Goal: Task Accomplishment & Management: Manage account settings

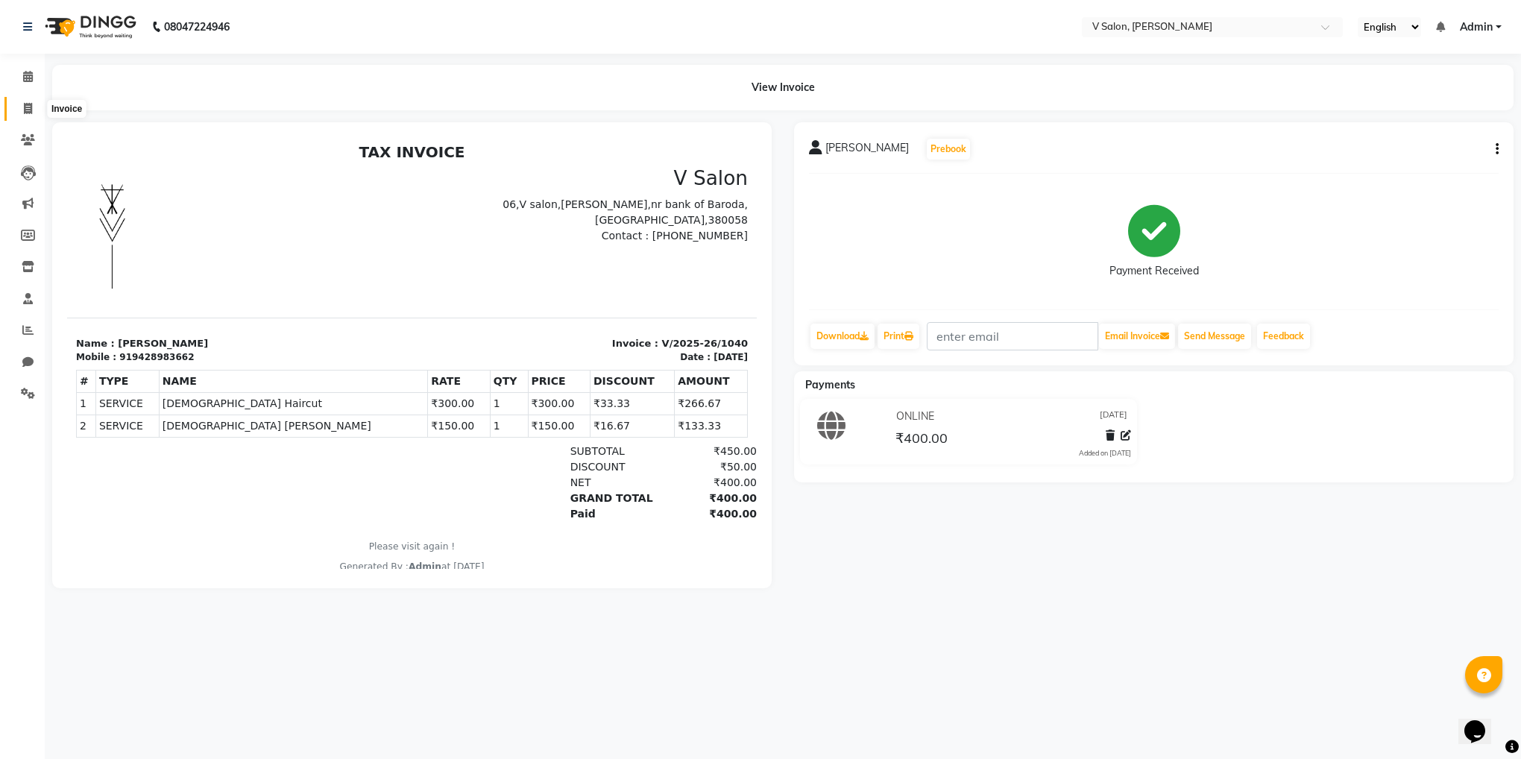
click at [19, 116] on span at bounding box center [28, 109] width 26 height 17
select select "service"
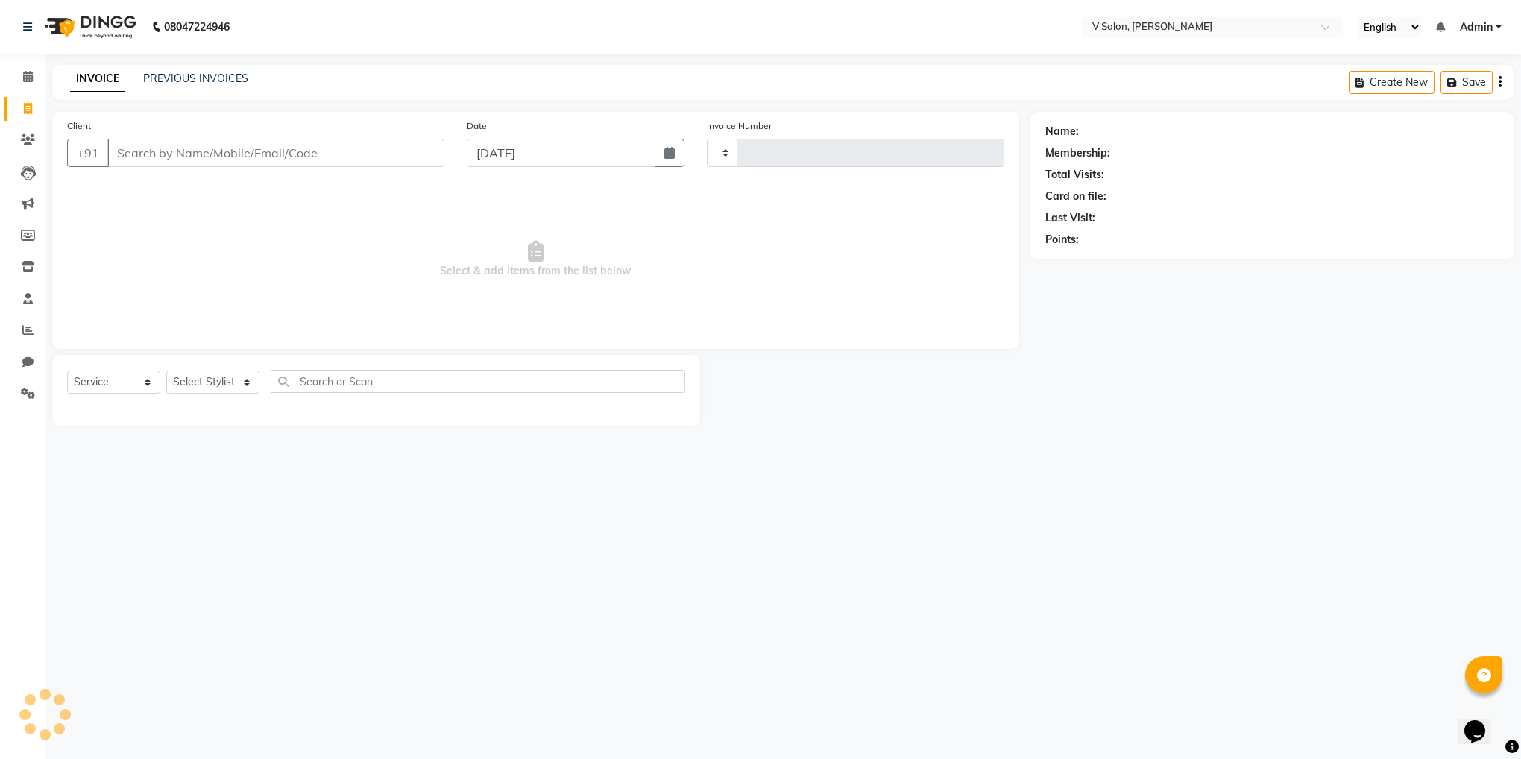
type input "1041"
select select "8434"
click at [21, 69] on span at bounding box center [28, 77] width 26 height 17
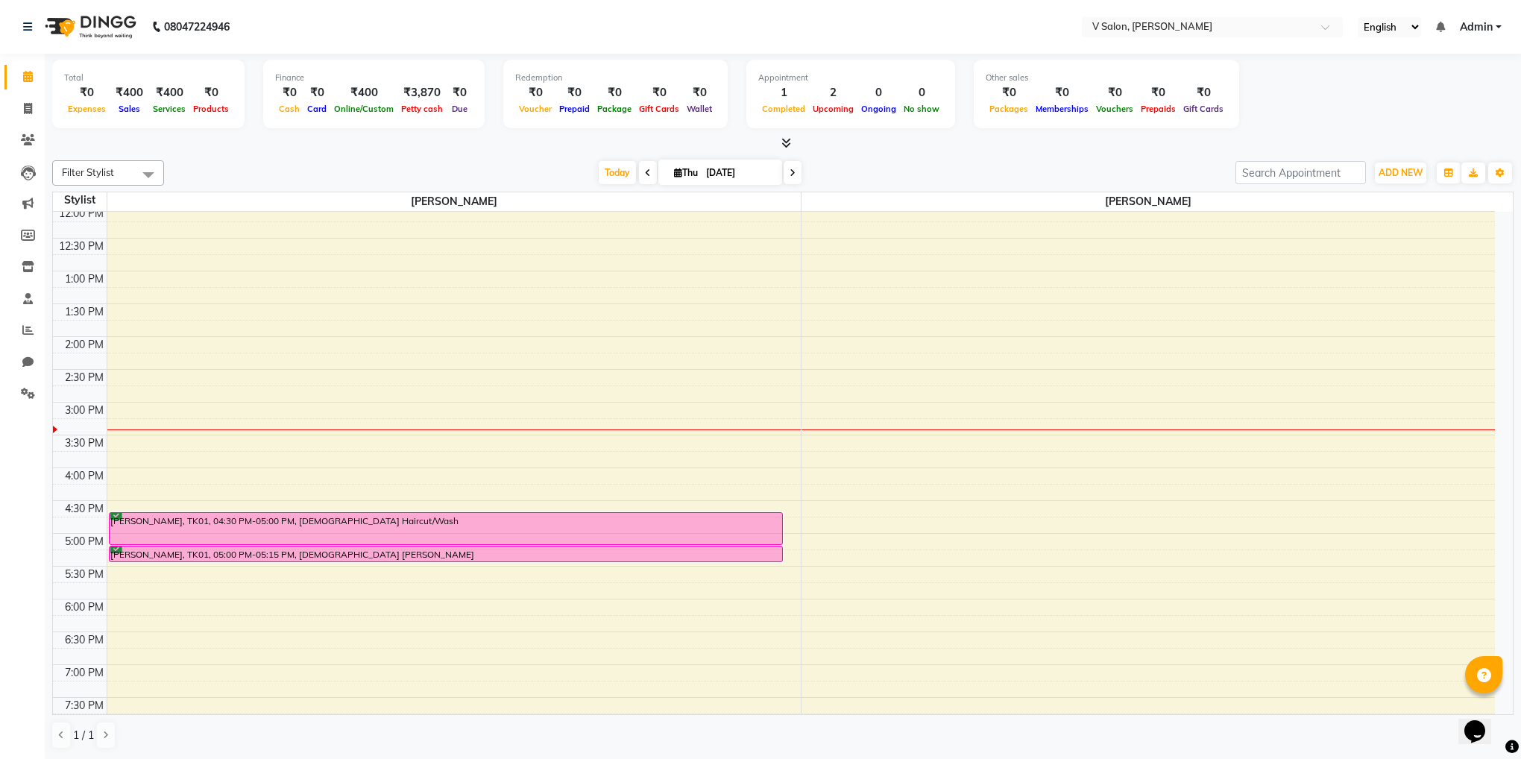
scroll to position [569, 0]
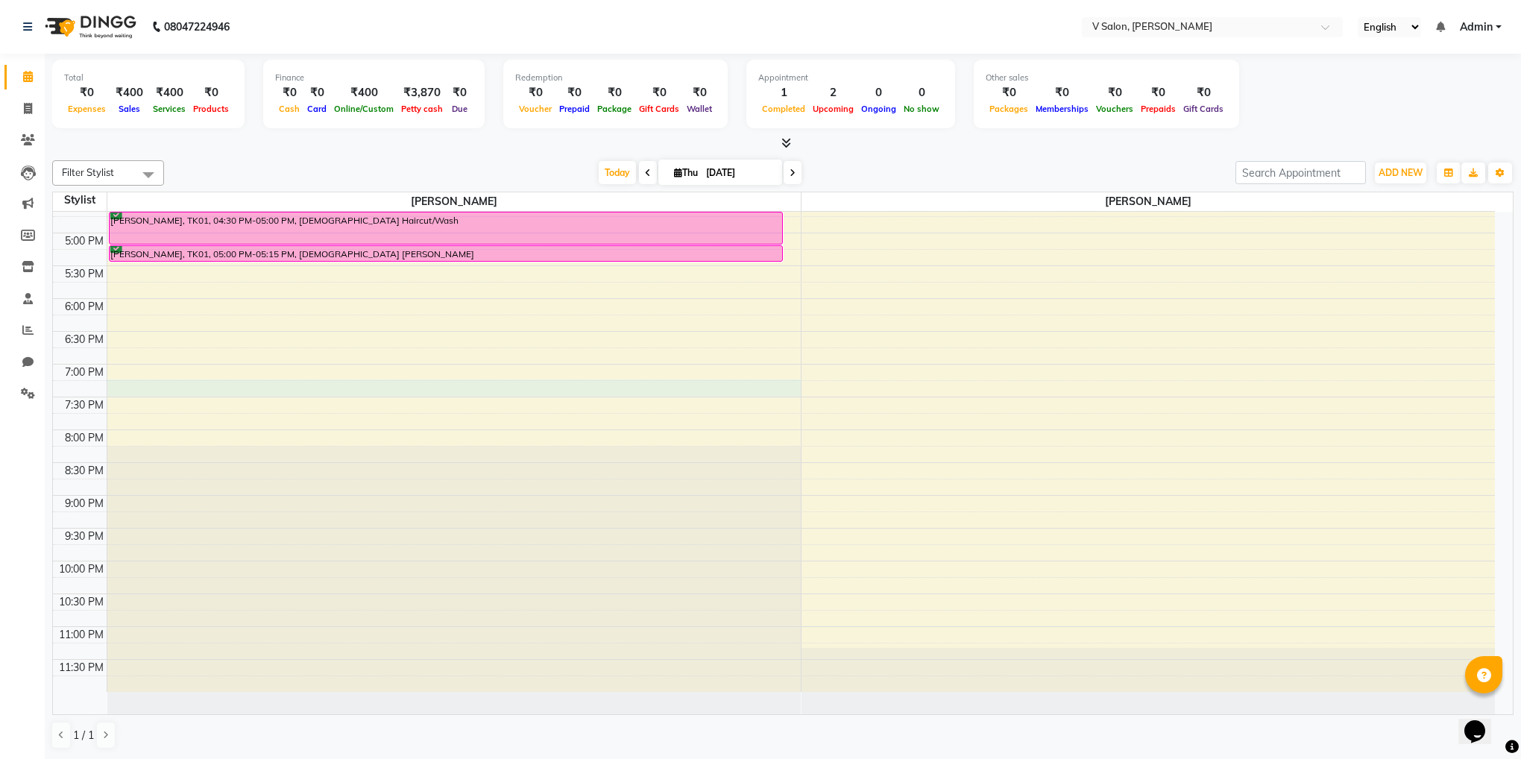
click at [226, 386] on div "8:00 AM 8:30 AM 9:00 AM 9:30 AM 10:00 AM 10:30 AM 11:00 AM 11:30 AM 12:00 PM 12…" at bounding box center [774, 167] width 1442 height 1049
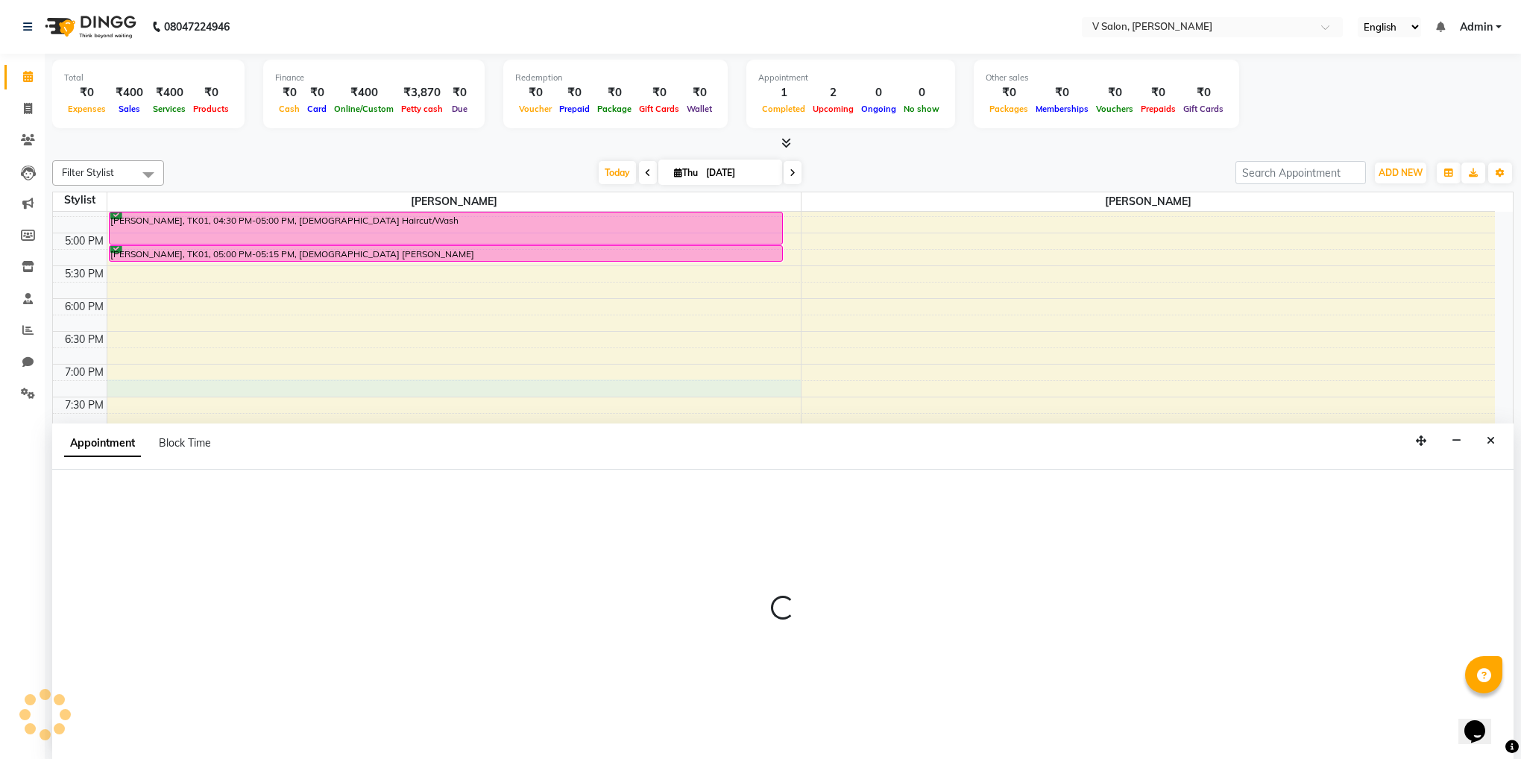
select select "81550"
select select "1140"
select select "tentative"
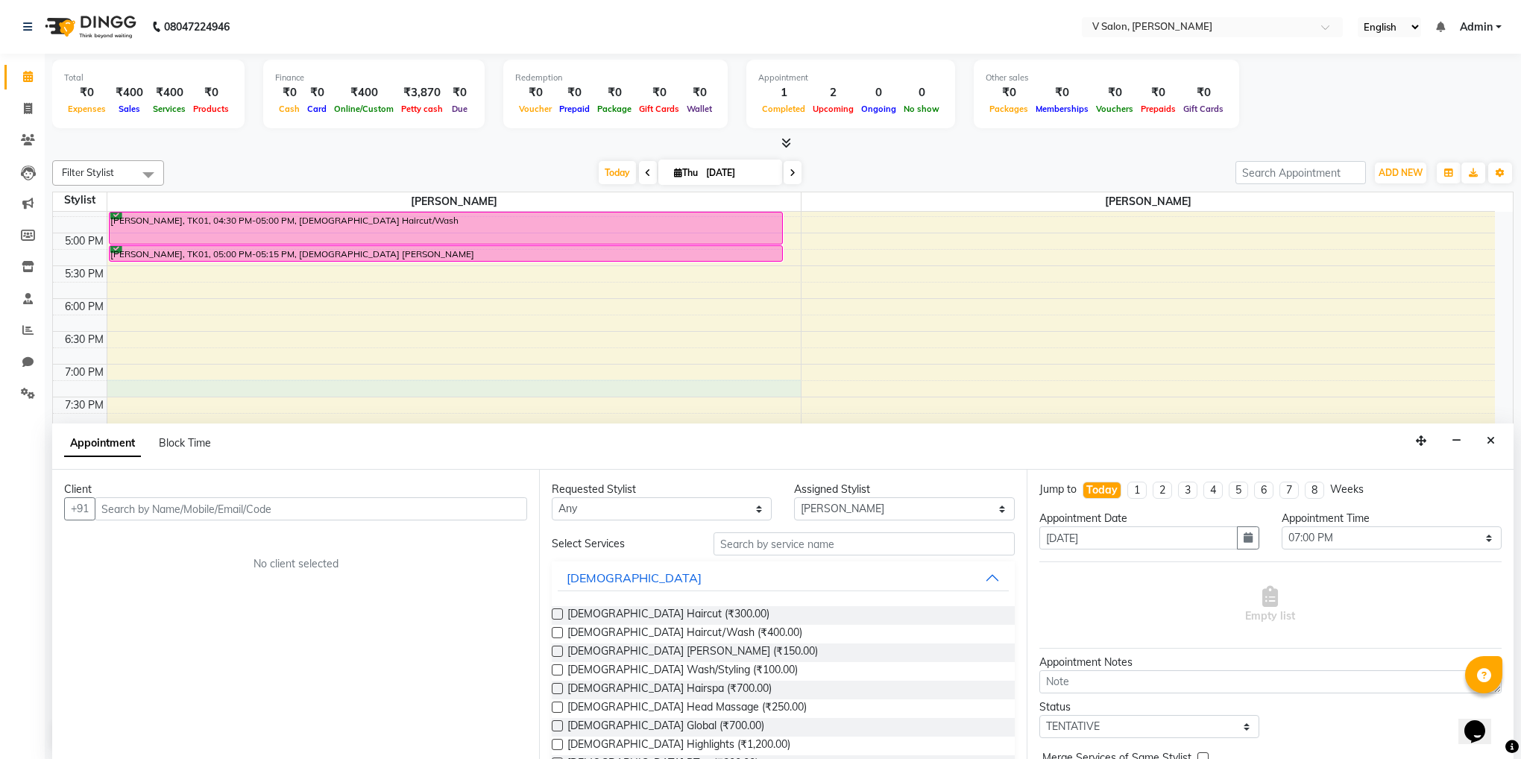
click at [322, 503] on input "text" at bounding box center [311, 508] width 432 height 23
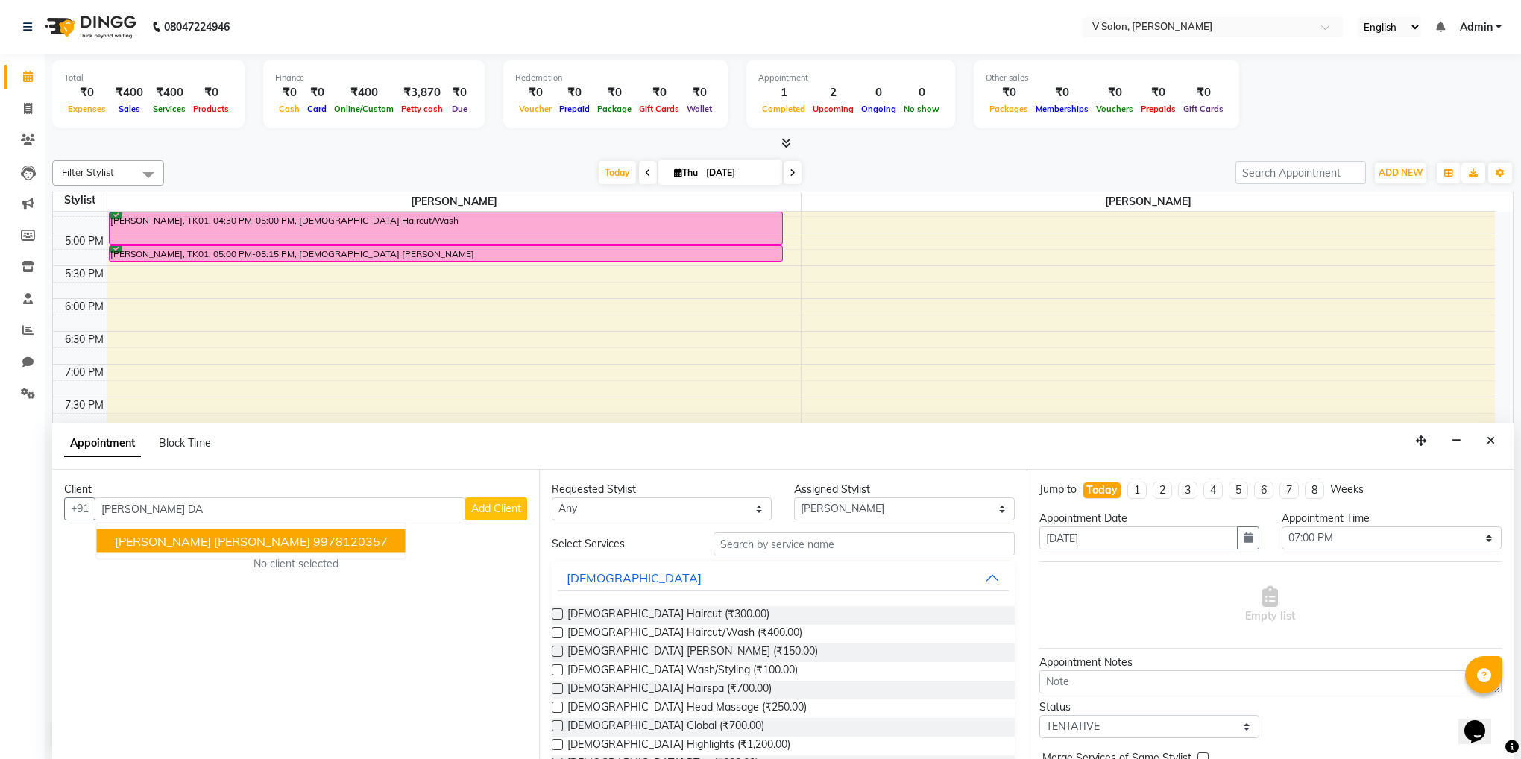
click at [269, 539] on button "[PERSON_NAME] [PERSON_NAME] 9978120357" at bounding box center [251, 541] width 309 height 24
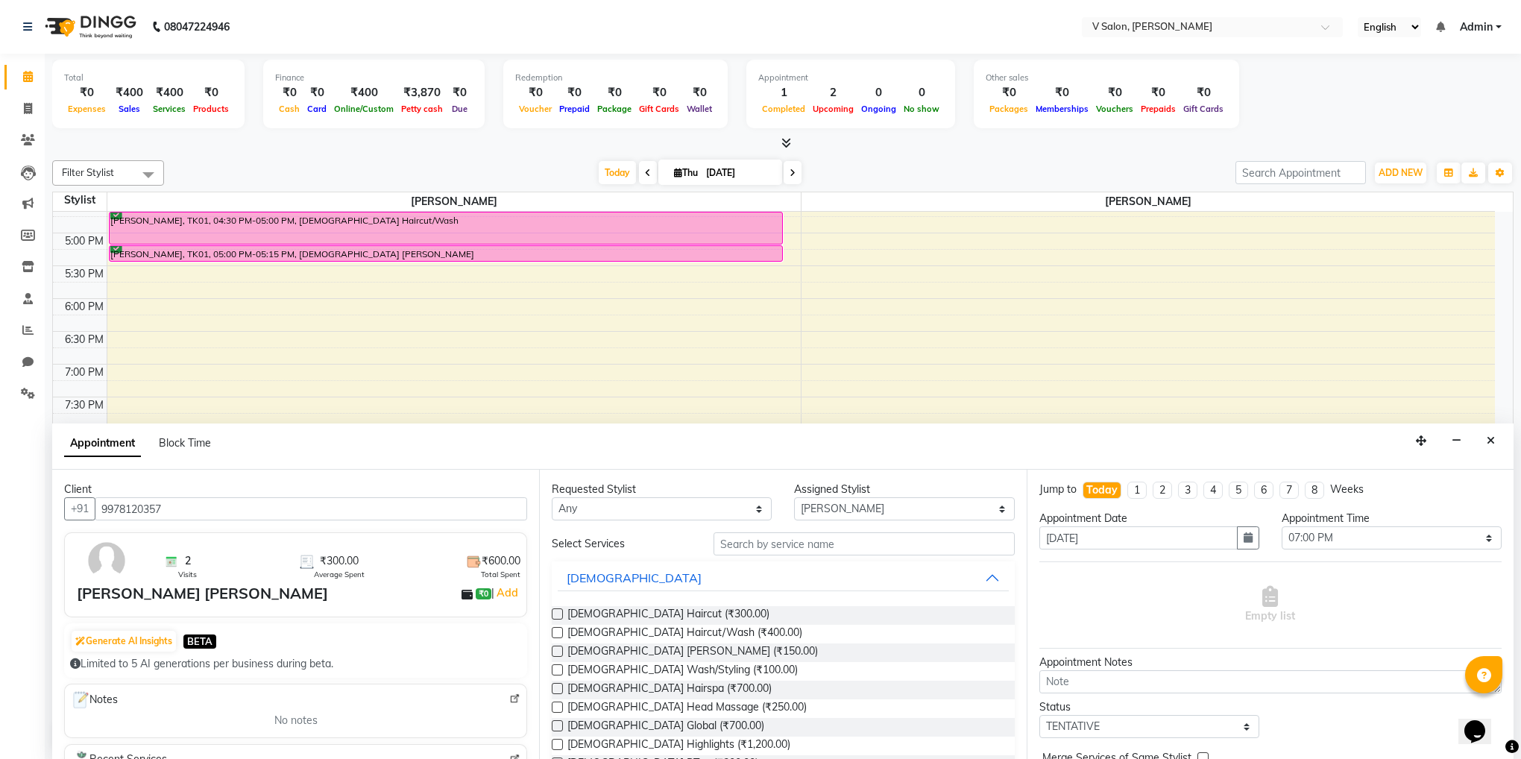
type input "9978120357"
click at [555, 613] on label at bounding box center [557, 613] width 11 height 11
click at [555, 613] on input "checkbox" at bounding box center [557, 616] width 10 height 10
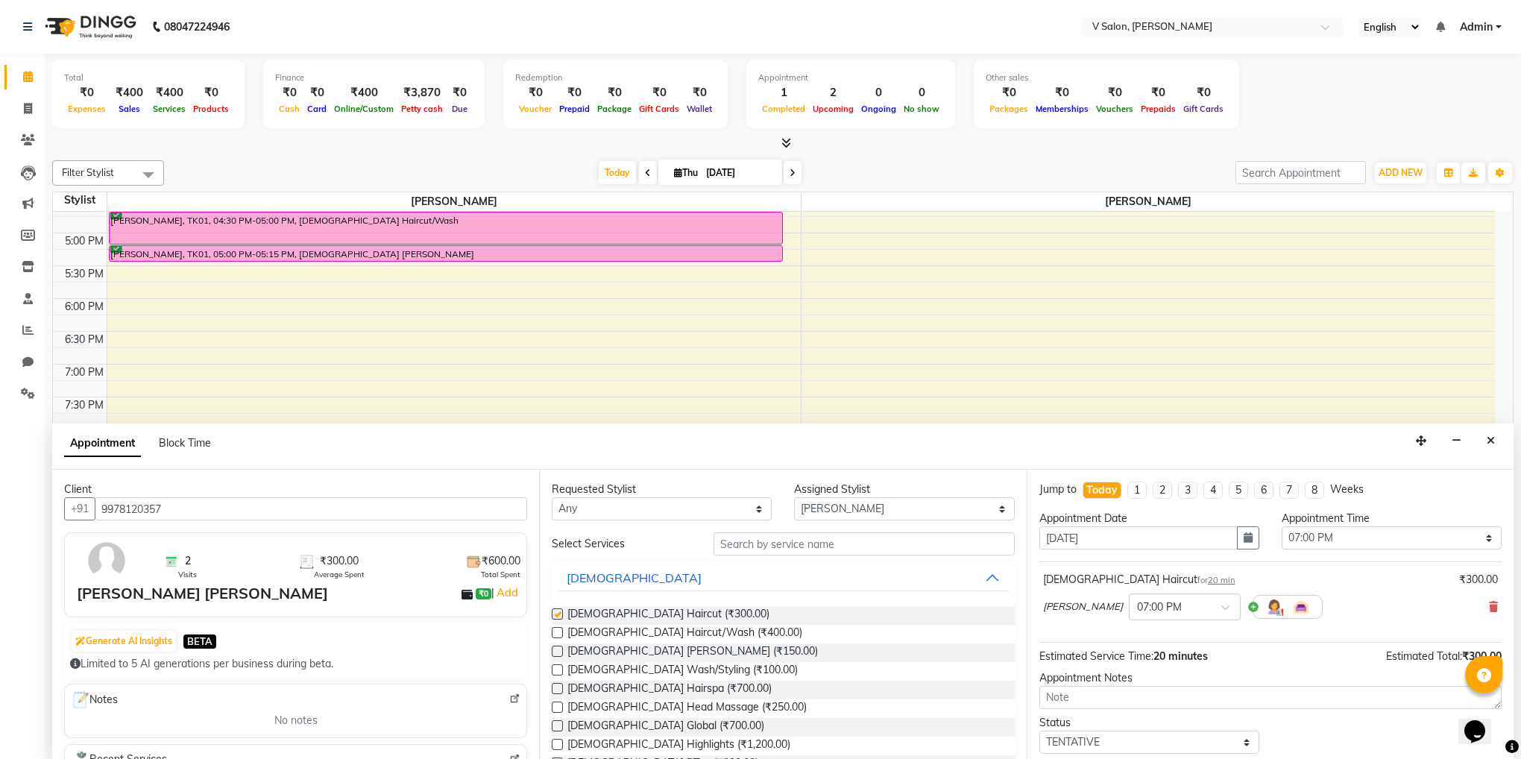
checkbox input "false"
click at [1110, 740] on select "Select TENTATIVE CONFIRM CHECK-IN UPCOMING" at bounding box center [1149, 742] width 220 height 23
select select "confirm booking"
click at [1039, 734] on select "Select TENTATIVE CONFIRM CHECK-IN UPCOMING" at bounding box center [1149, 742] width 220 height 23
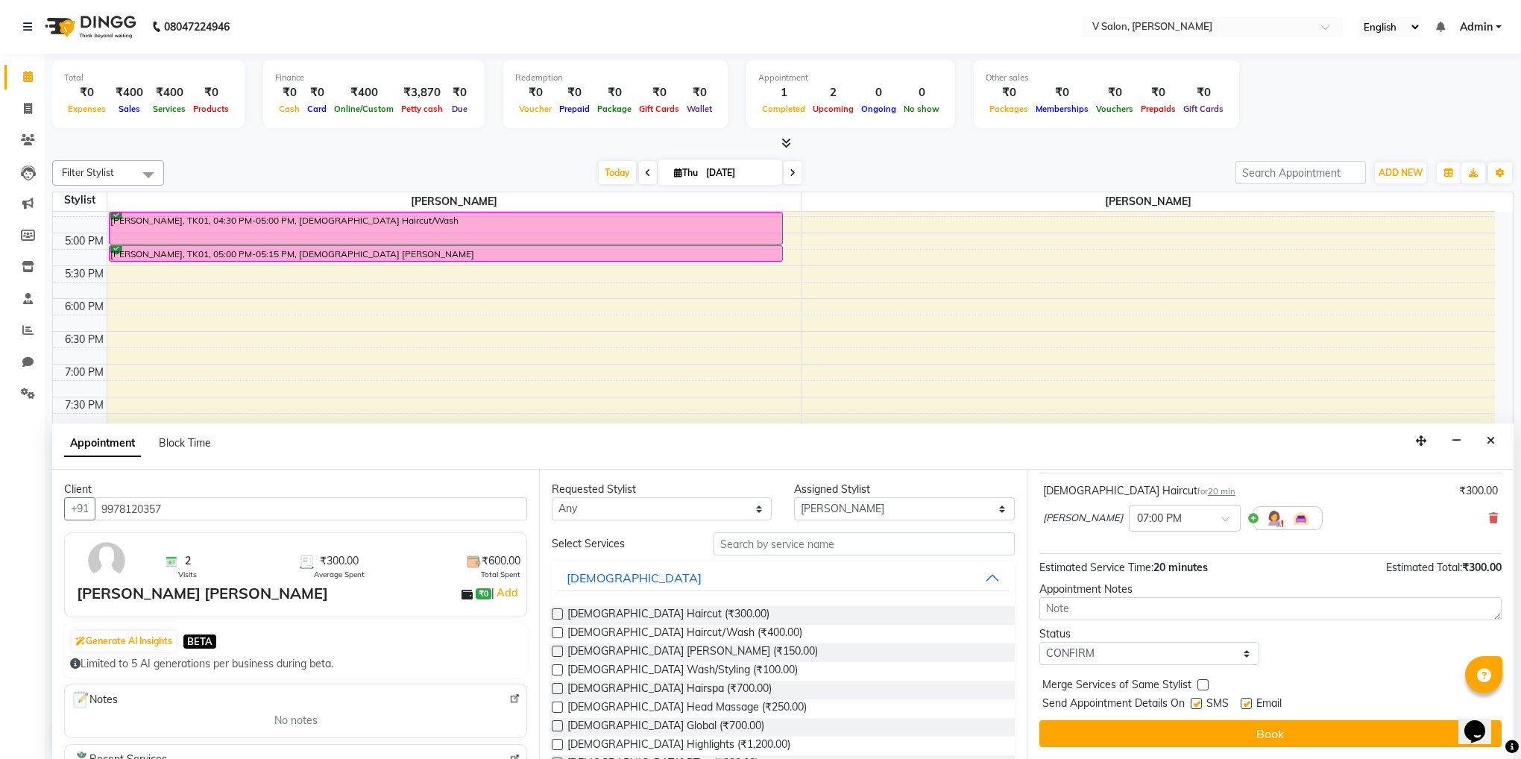
click at [1197, 702] on label at bounding box center [1196, 703] width 11 height 11
click at [1197, 702] on input "checkbox" at bounding box center [1196, 705] width 10 height 10
checkbox input "false"
click at [1247, 701] on label at bounding box center [1246, 703] width 11 height 11
click at [1247, 701] on input "checkbox" at bounding box center [1246, 705] width 10 height 10
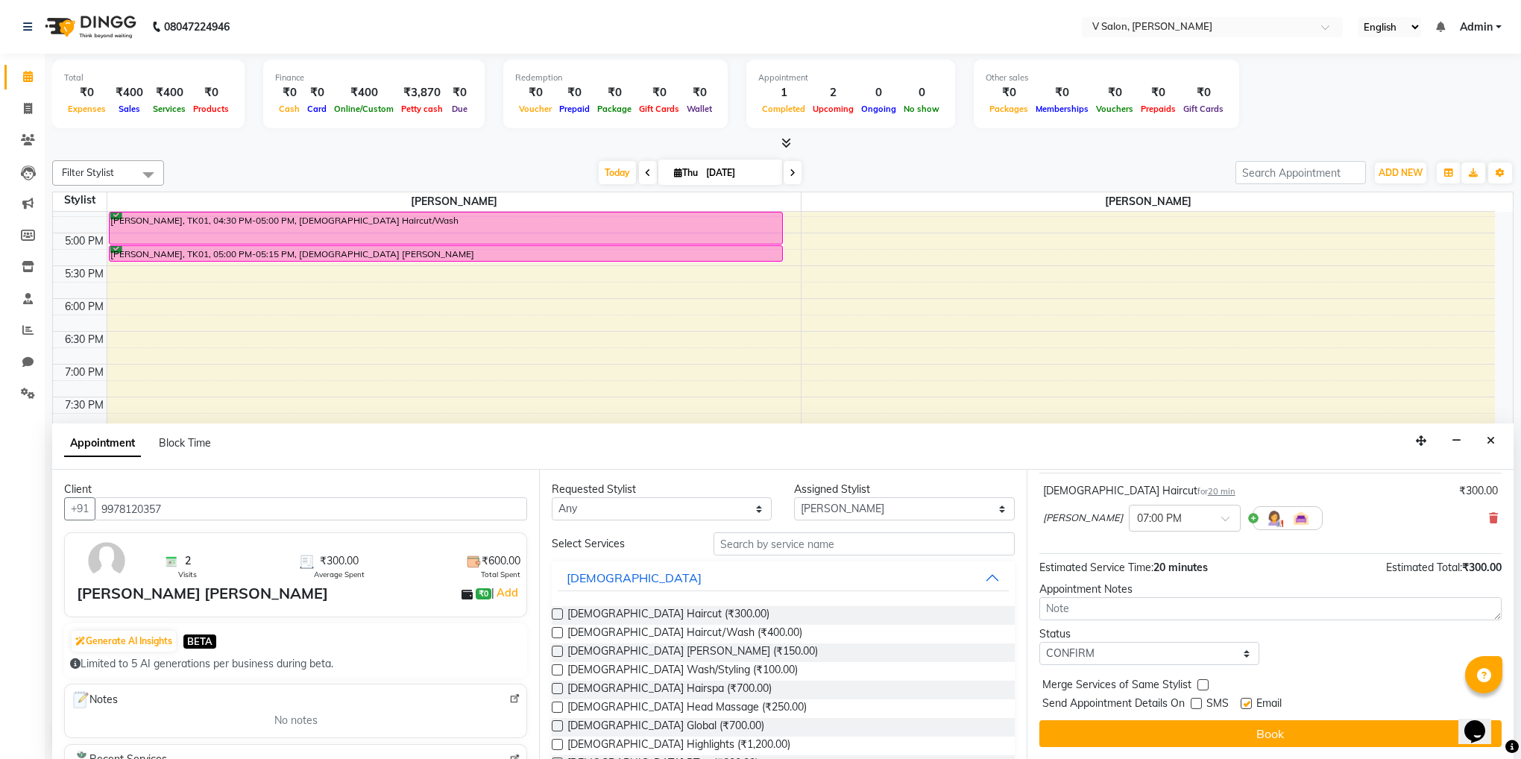
checkbox input "false"
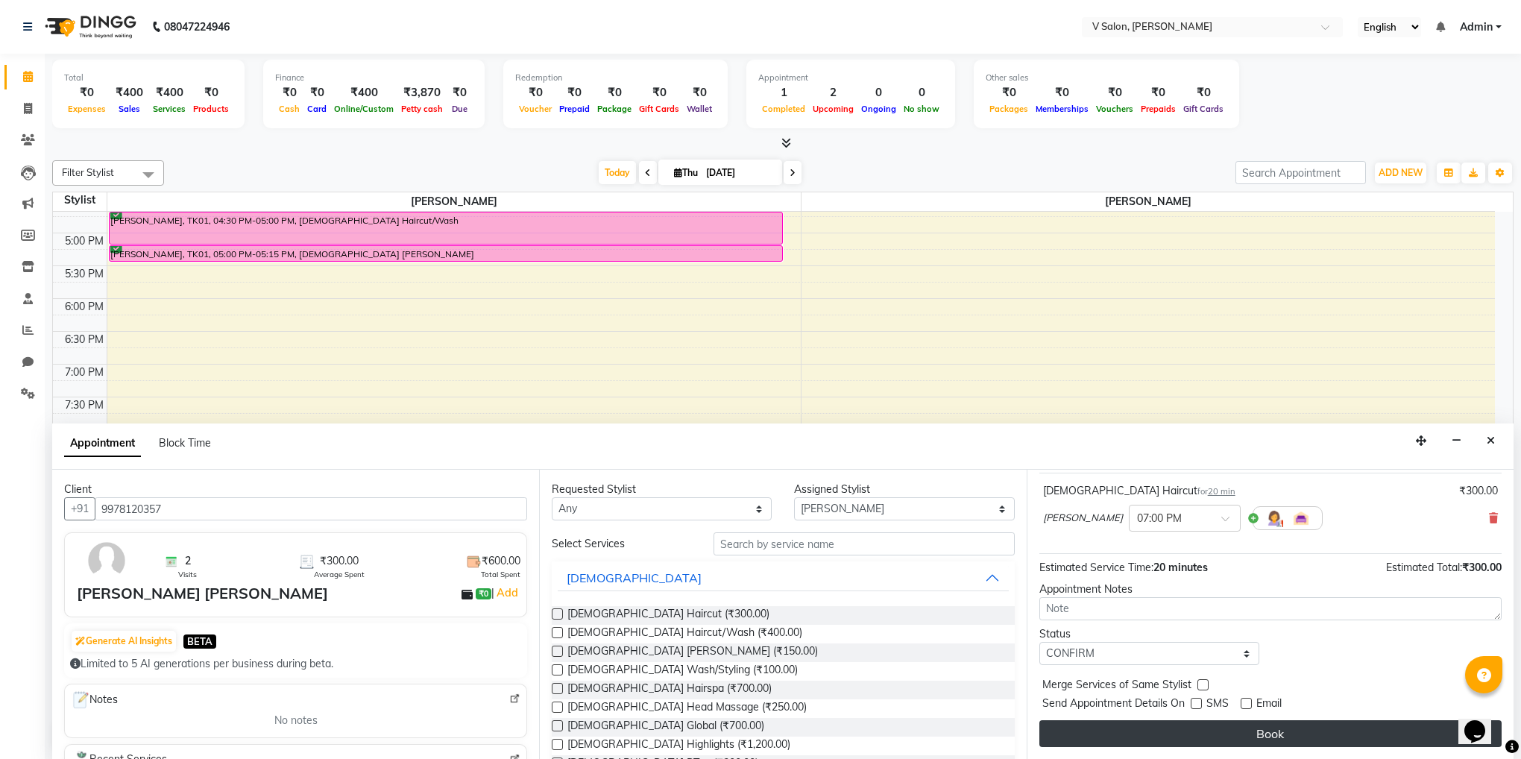
click at [1259, 734] on button "Book" at bounding box center [1270, 733] width 462 height 27
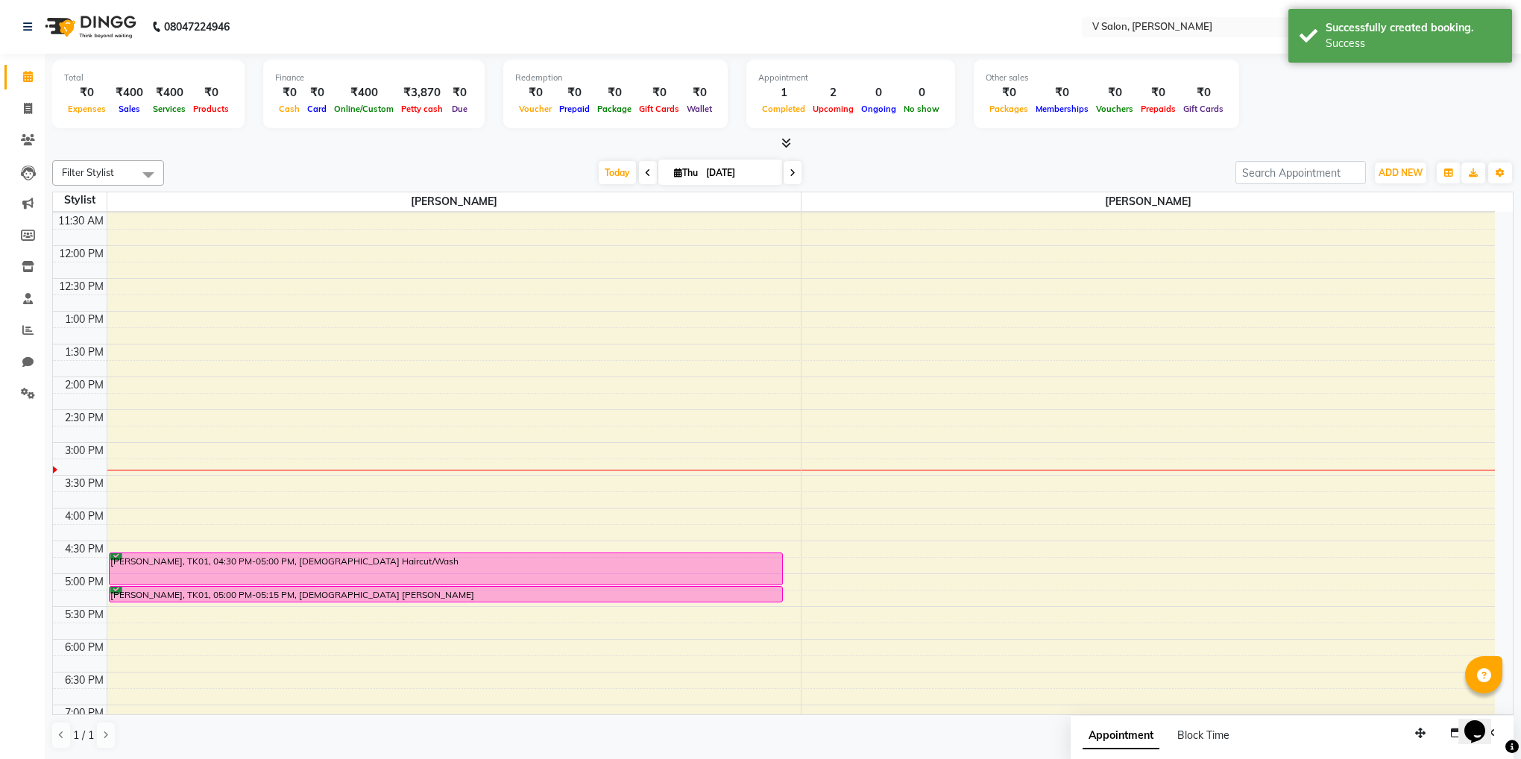
scroll to position [220, 0]
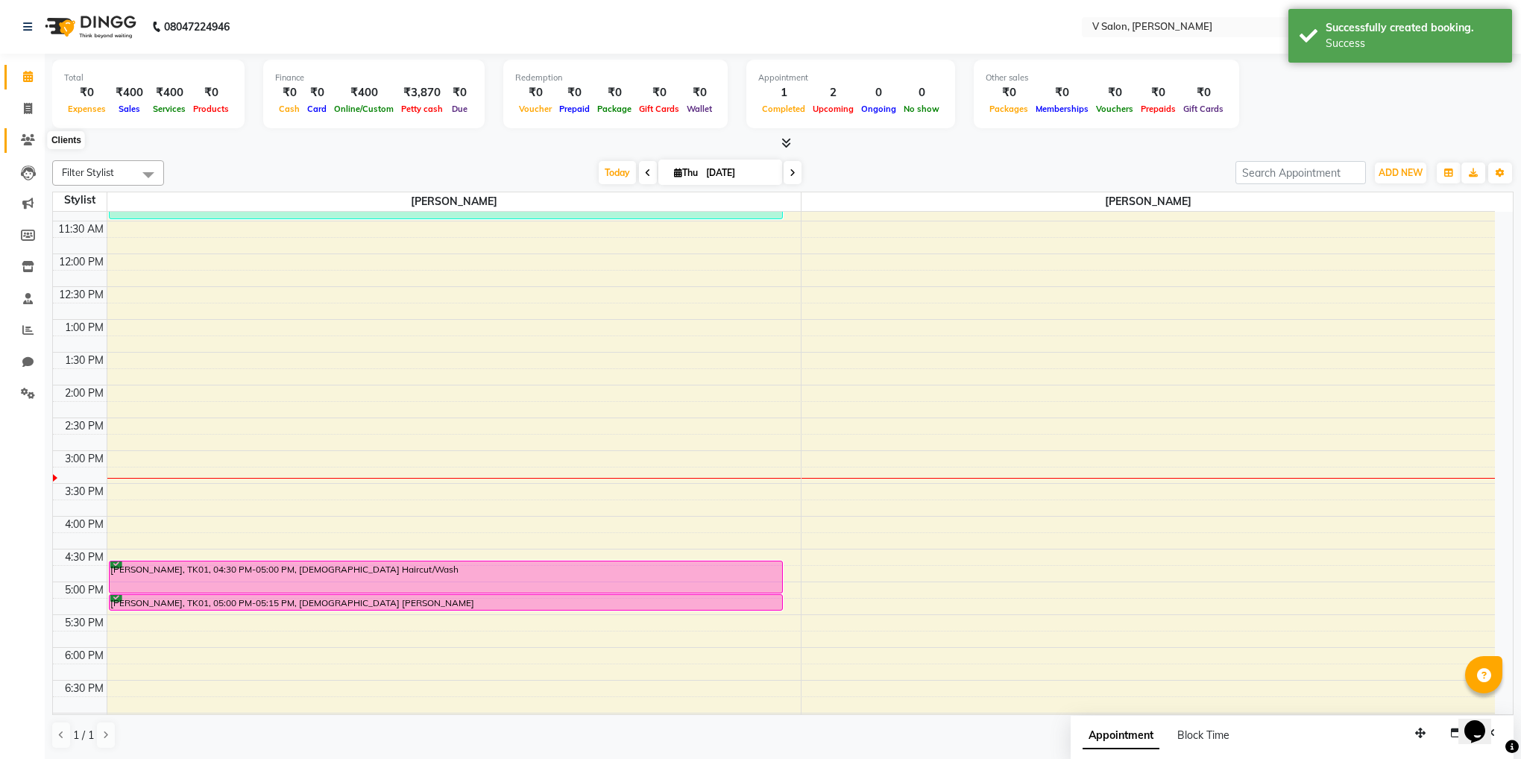
click at [25, 134] on icon at bounding box center [28, 139] width 14 height 11
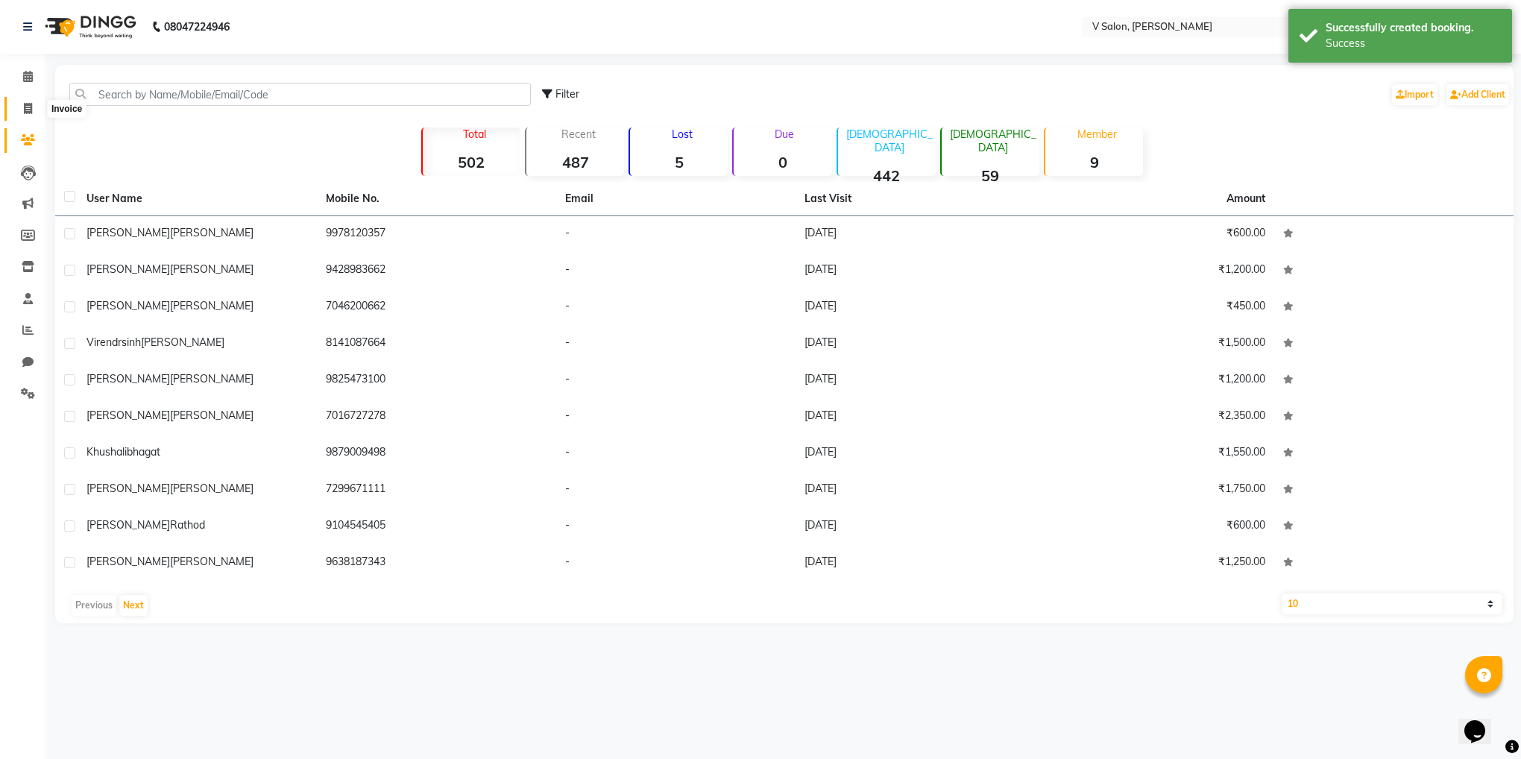
click at [24, 106] on icon at bounding box center [28, 108] width 8 height 11
select select "8434"
select select "service"
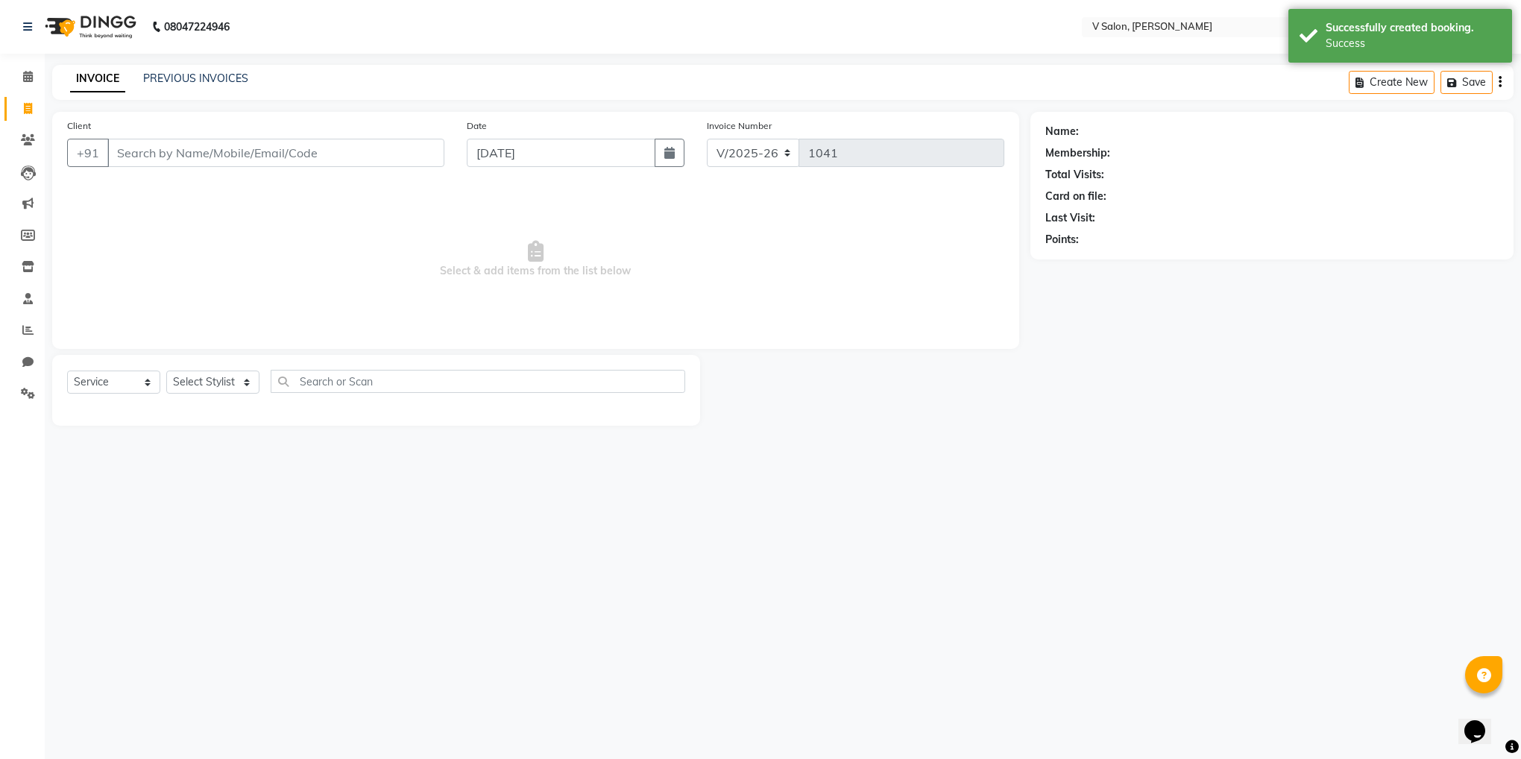
click at [229, 144] on input "Client" at bounding box center [275, 153] width 337 height 28
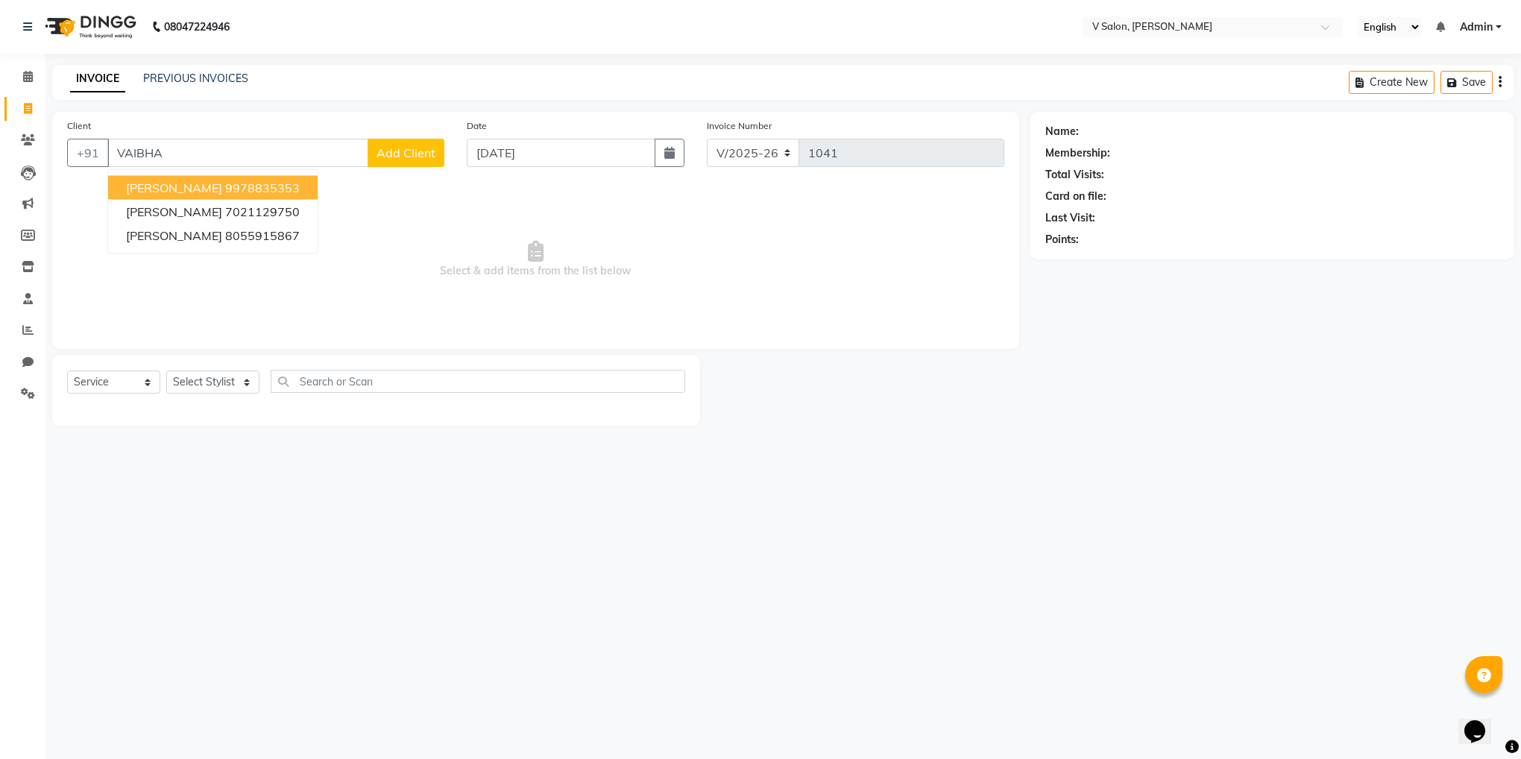
click at [213, 183] on span "[PERSON_NAME]" at bounding box center [174, 187] width 96 height 15
type input "9978835353"
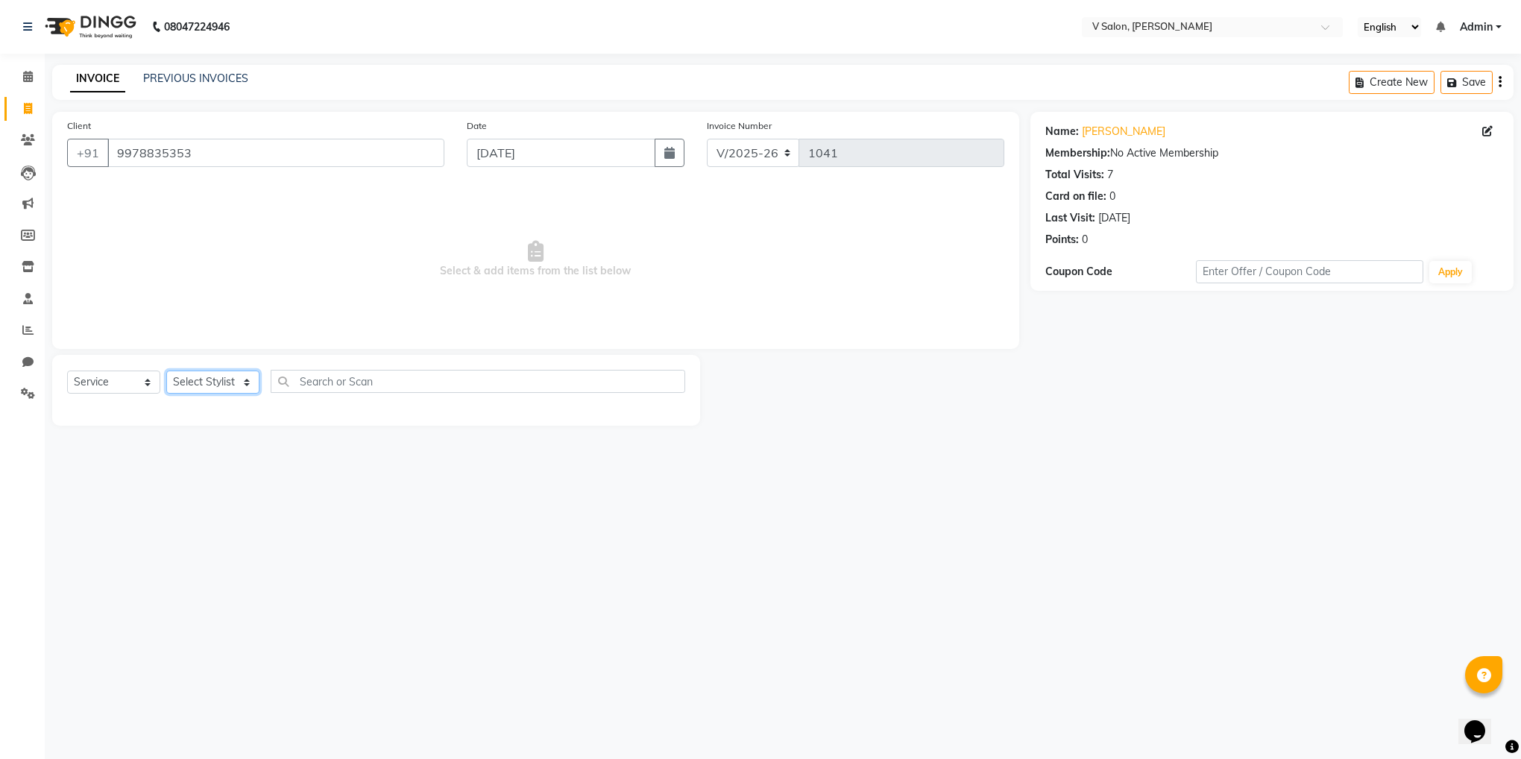
click at [236, 376] on select "Select Stylist [PERSON_NAME] vishal nai" at bounding box center [212, 382] width 93 height 23
select select "81550"
click at [166, 371] on select "Select Stylist [PERSON_NAME] vishal nai" at bounding box center [212, 382] width 93 height 23
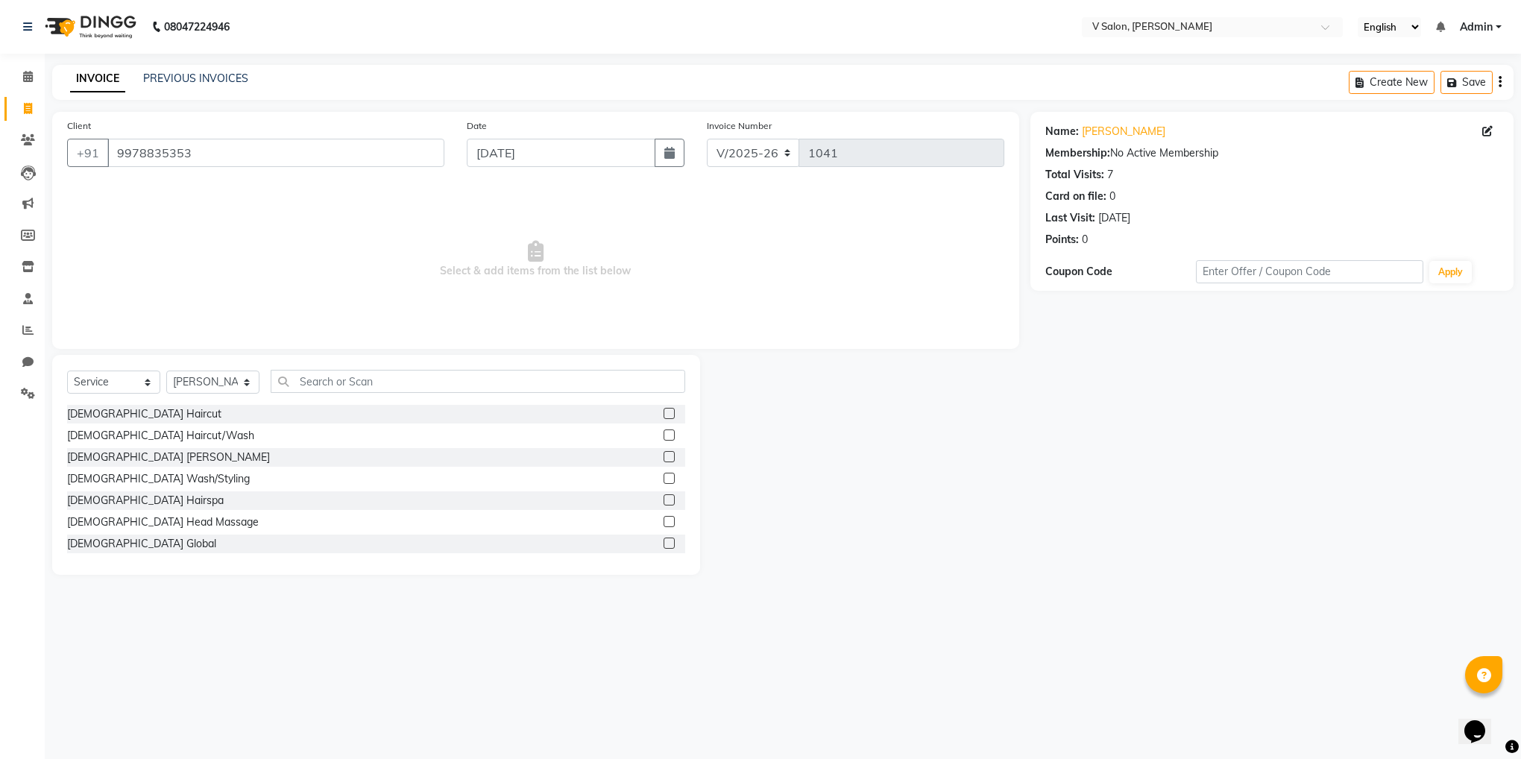
click at [664, 461] on label at bounding box center [669, 456] width 11 height 11
click at [664, 461] on input "checkbox" at bounding box center [669, 458] width 10 height 10
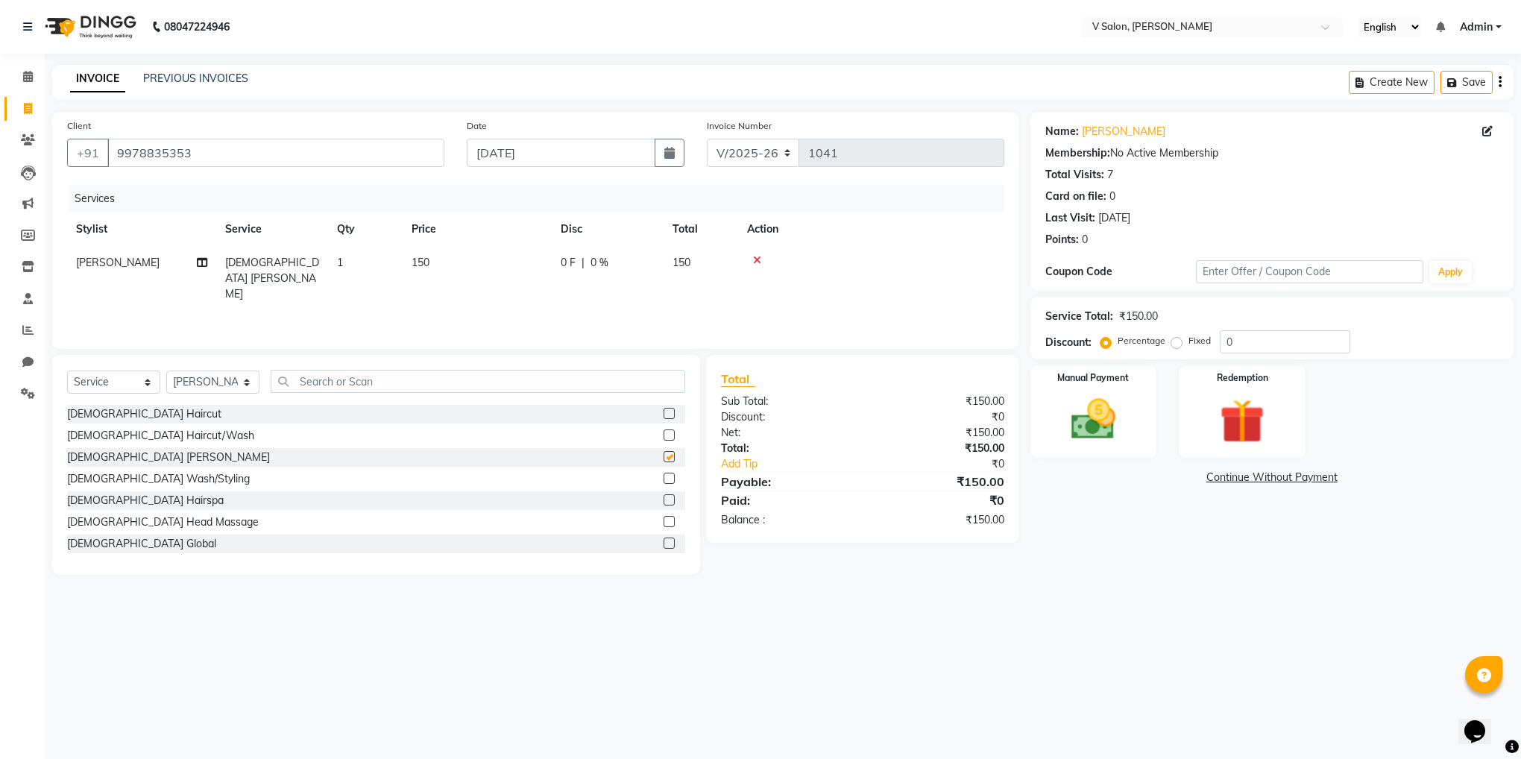
checkbox input "false"
click at [1083, 407] on img at bounding box center [1093, 420] width 75 height 54
click at [1139, 473] on span "CASH" at bounding box center [1155, 478] width 32 height 17
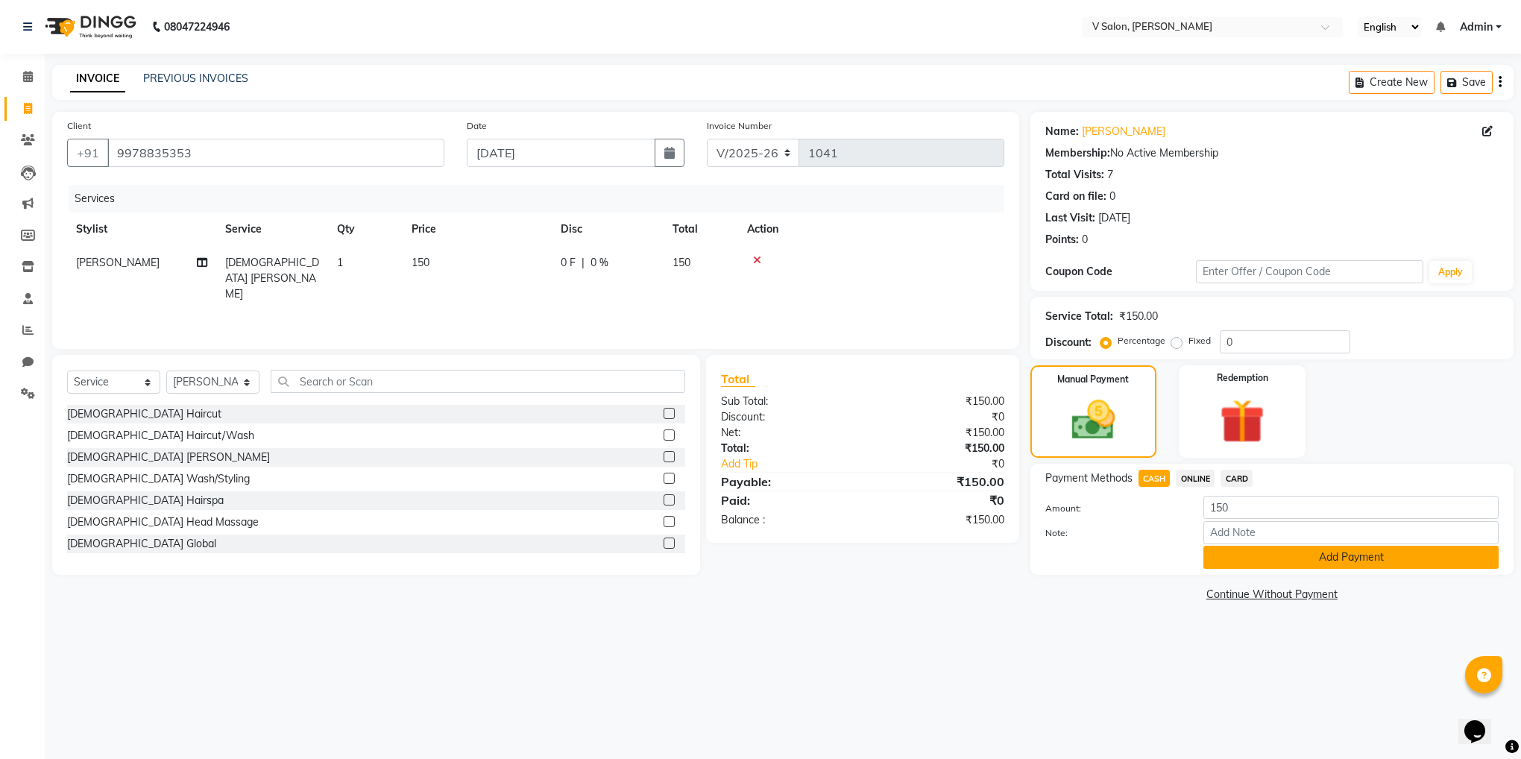
click at [1257, 561] on button "Add Payment" at bounding box center [1351, 557] width 295 height 23
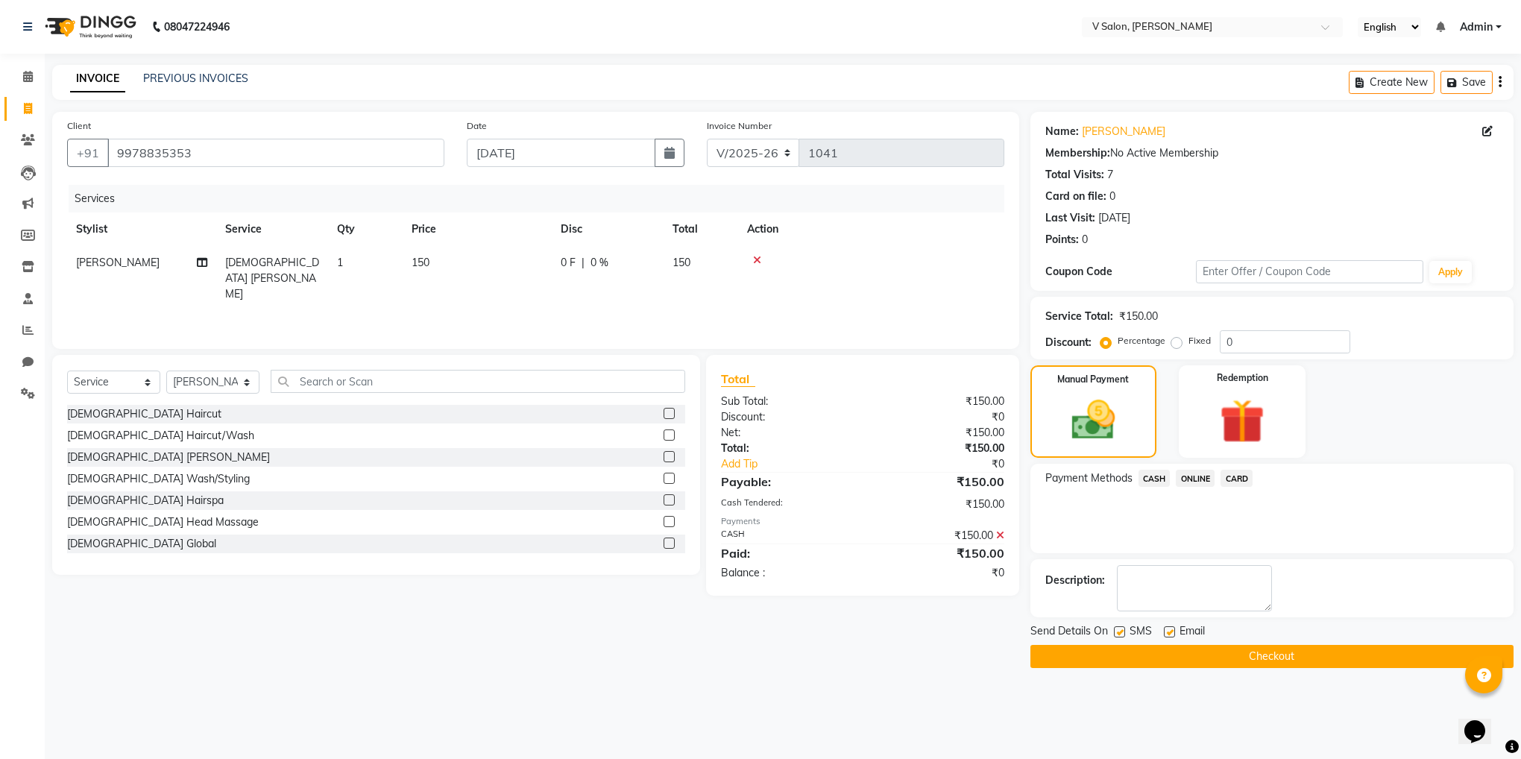
click at [1116, 626] on div "SMS" at bounding box center [1139, 632] width 50 height 19
click at [1172, 633] on label at bounding box center [1169, 631] width 11 height 11
click at [1172, 633] on input "checkbox" at bounding box center [1169, 633] width 10 height 10
checkbox input "false"
click at [1119, 635] on label at bounding box center [1119, 631] width 11 height 11
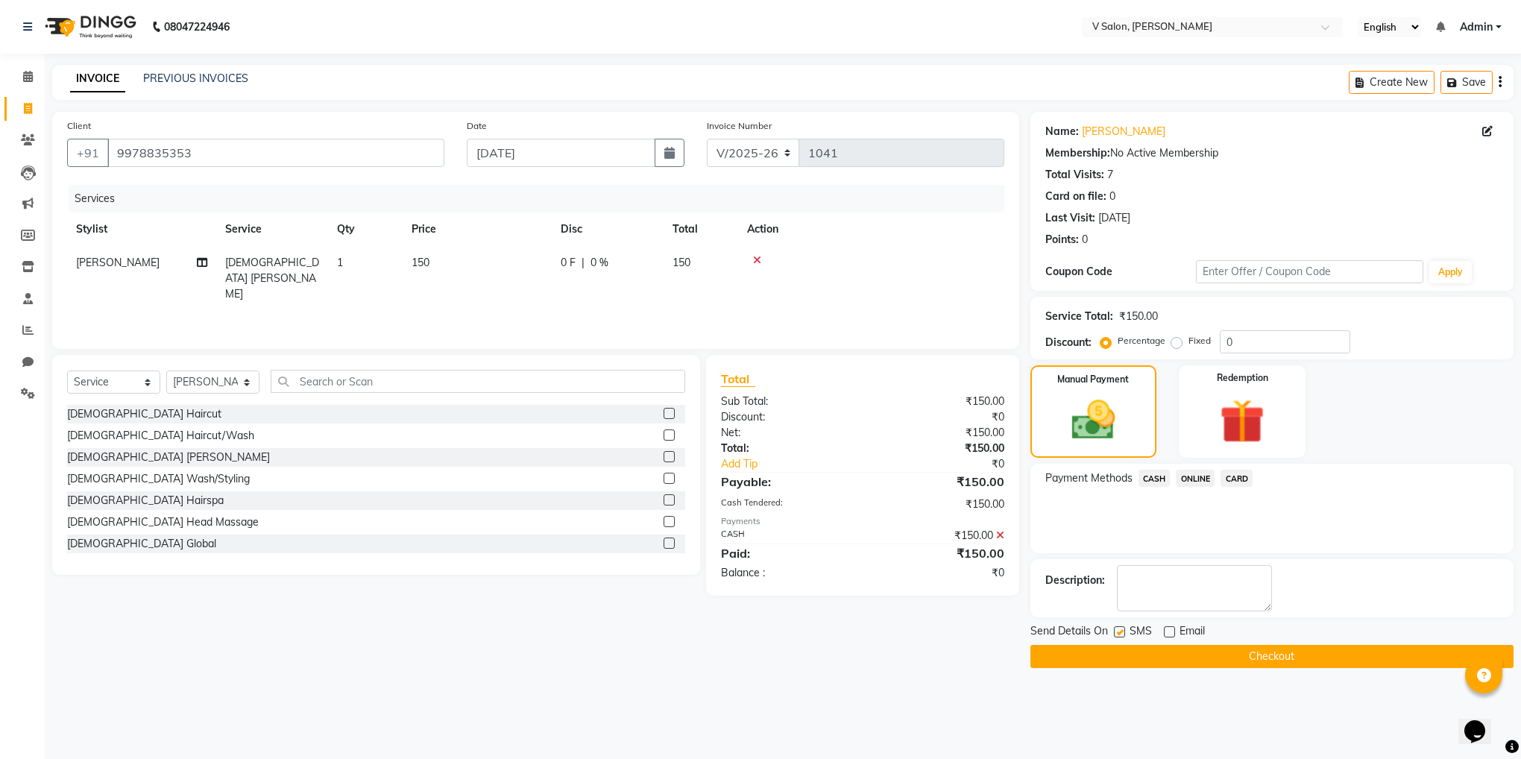
click at [1119, 635] on input "checkbox" at bounding box center [1119, 633] width 10 height 10
checkbox input "false"
click at [1145, 662] on button "Checkout" at bounding box center [1272, 656] width 483 height 23
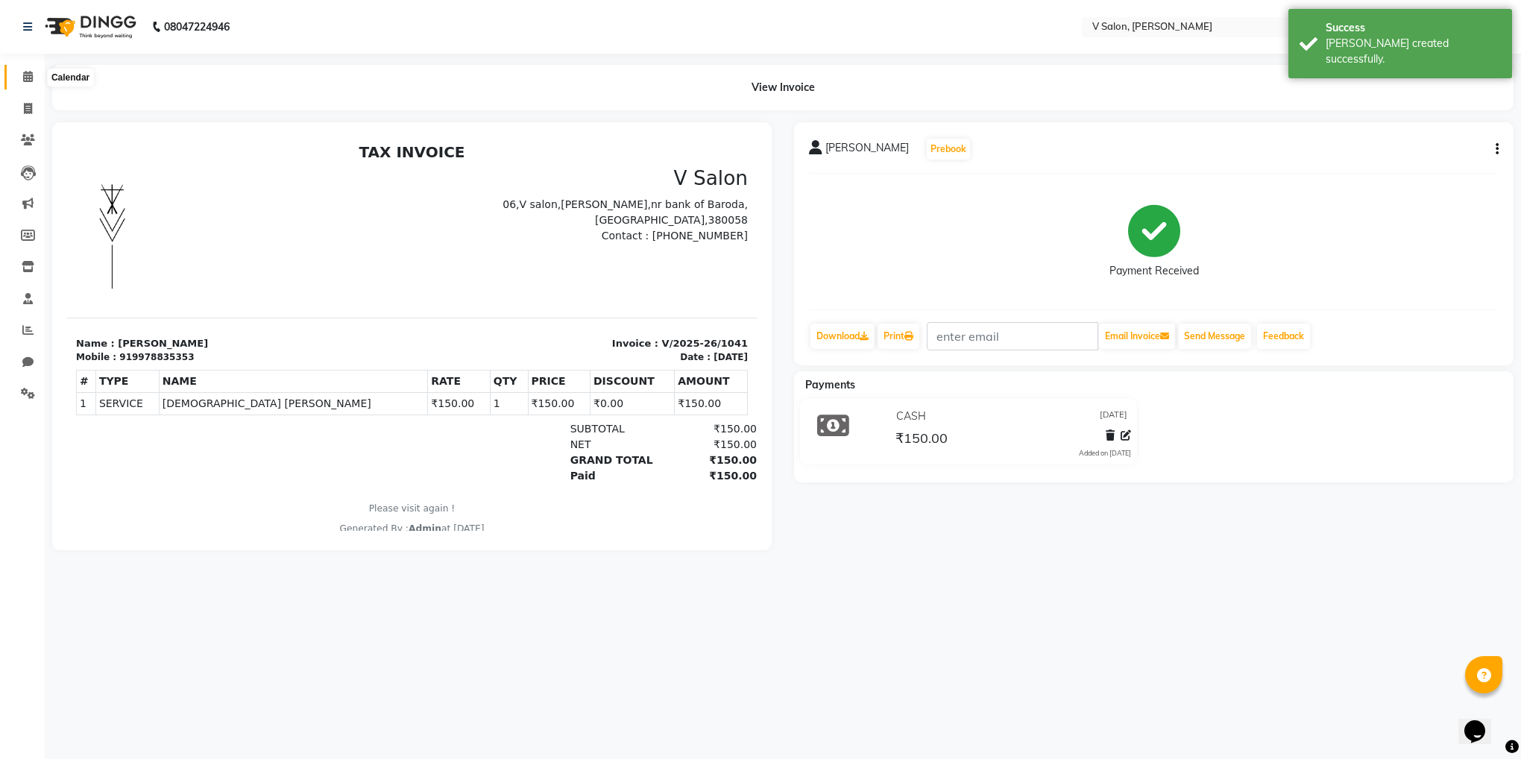
click at [37, 69] on span at bounding box center [28, 77] width 26 height 17
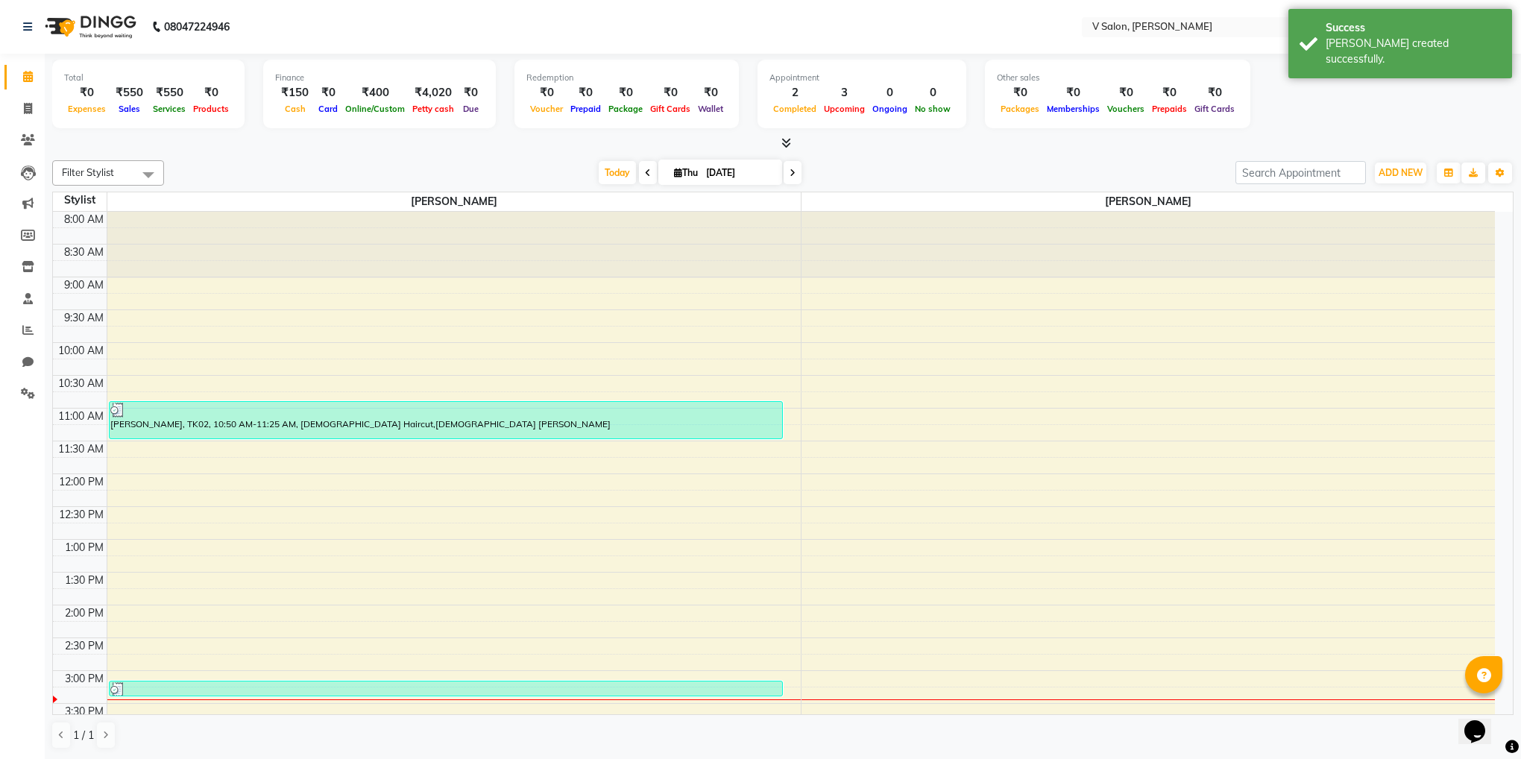
click at [37, 69] on span at bounding box center [28, 77] width 26 height 17
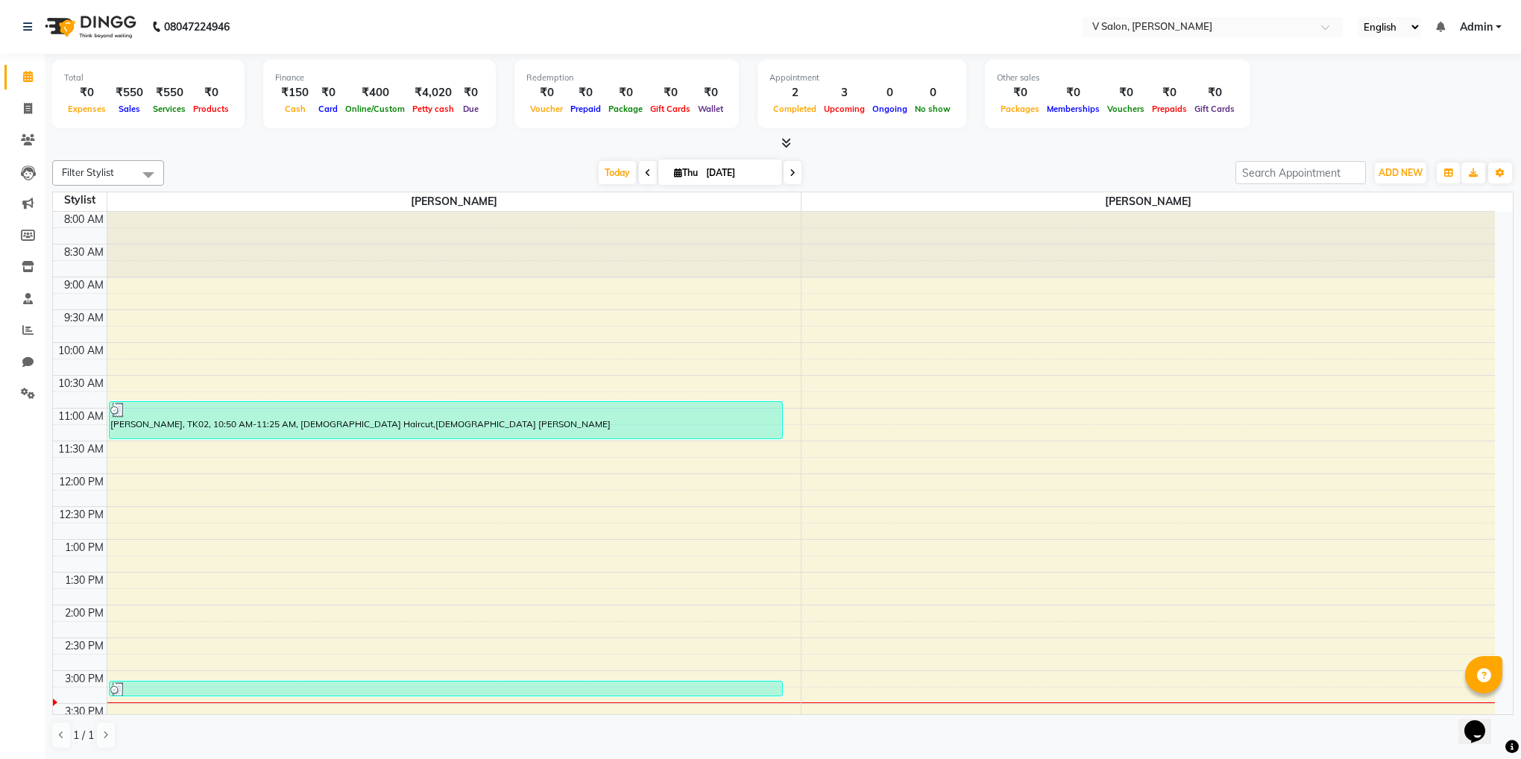
click at [37, 69] on span at bounding box center [28, 77] width 26 height 17
click at [122, 271] on div at bounding box center [453, 245] width 693 height 66
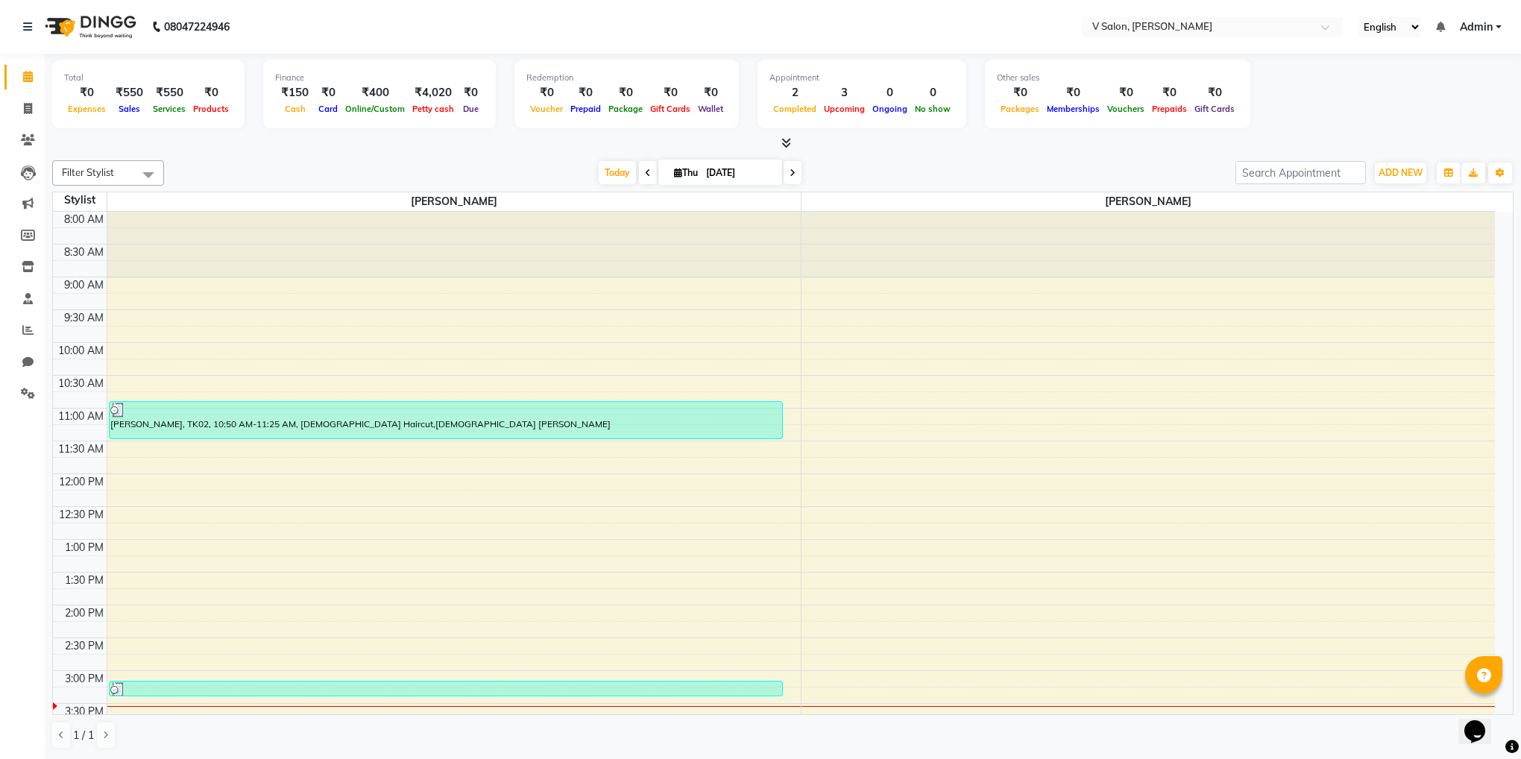
click at [122, 271] on div at bounding box center [453, 245] width 693 height 66
drag, startPoint x: 132, startPoint y: 184, endPoint x: 0, endPoint y: 38, distance: 196.9
click at [0, 38] on app-home "08047224946 Select Location × V Salon, [PERSON_NAME] Sarva English ENGLISH Espa…" at bounding box center [760, 379] width 1521 height 759
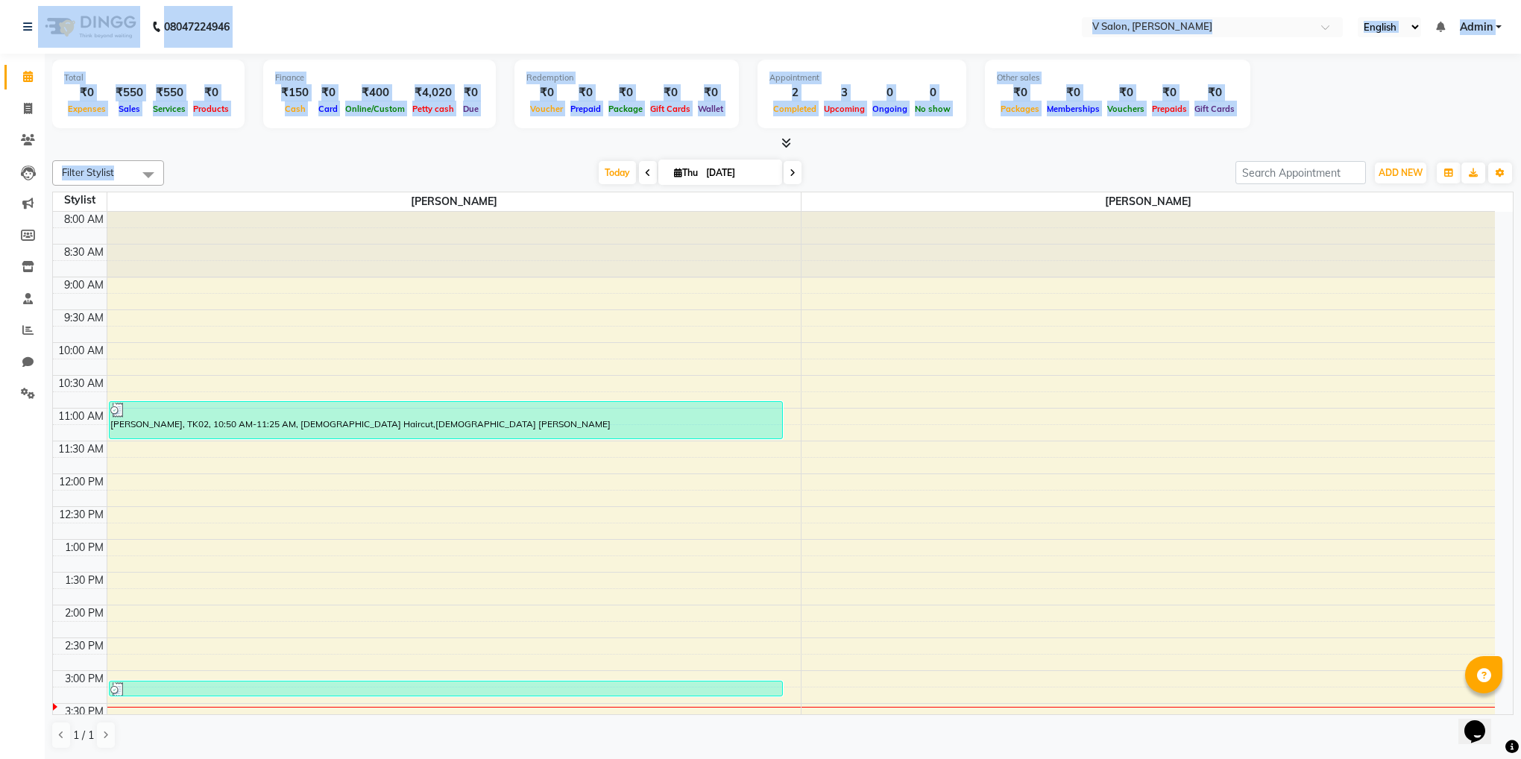
click at [306, 16] on nav "08047224946 Select Location × V Salon, [PERSON_NAME] Sarva English ENGLISH Espa…" at bounding box center [760, 27] width 1521 height 54
